Goal: Find specific page/section: Find specific page/section

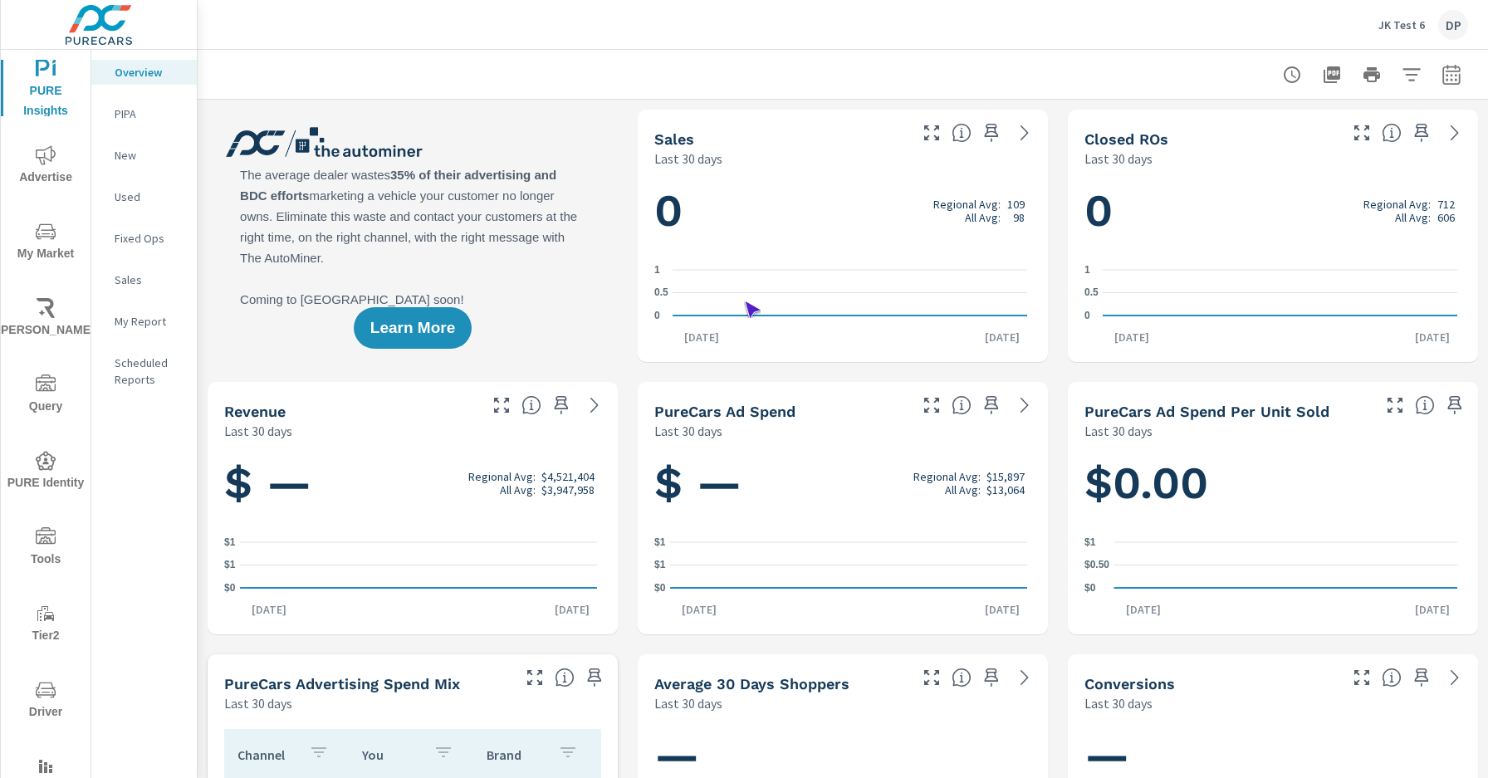
scroll to position [1, 0]
click at [42, 701] on span "Driver" at bounding box center [46, 701] width 80 height 42
